Goal: Task Accomplishment & Management: Complete application form

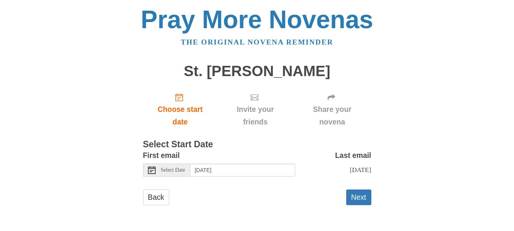
scroll to position [3, 0]
click at [358, 201] on button "Next" at bounding box center [358, 198] width 25 height 16
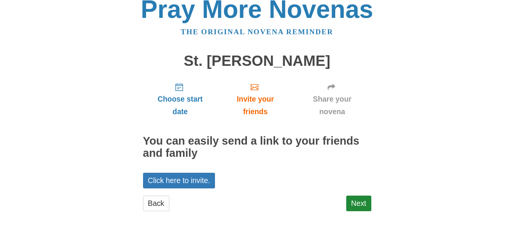
scroll to position [13, 0]
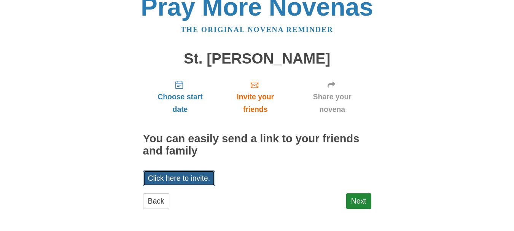
click at [211, 177] on link "Click here to invite." at bounding box center [179, 178] width 72 height 16
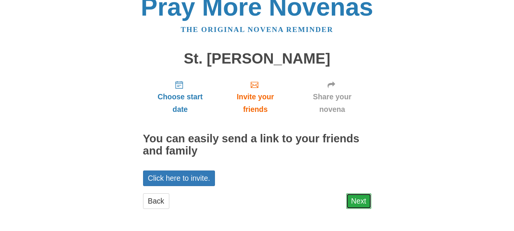
click at [347, 198] on link "Next" at bounding box center [358, 201] width 25 height 16
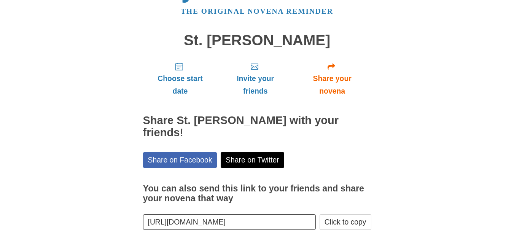
scroll to position [62, 0]
